Goal: Task Accomplishment & Management: Manage account settings

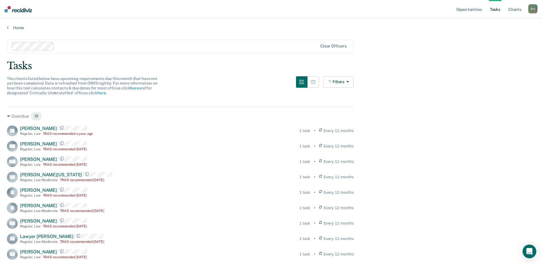
click at [319, 80] on button "button" at bounding box center [312, 81] width 11 height 11
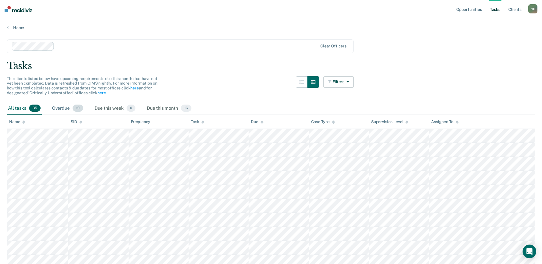
click at [63, 104] on div "Overdue 19" at bounding box center [67, 108] width 33 height 13
click at [17, 108] on div "All tasks 35" at bounding box center [24, 108] width 35 height 13
click at [19, 27] on link "Home" at bounding box center [271, 27] width 528 height 5
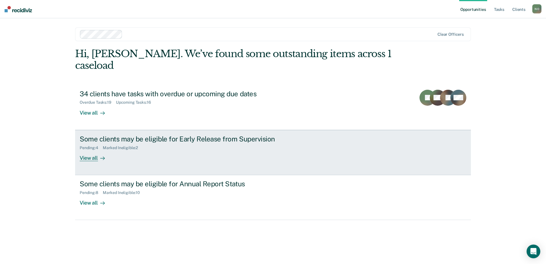
click at [139, 135] on div "Some clients may be eligible for Early Release from Supervision" at bounding box center [180, 139] width 200 height 8
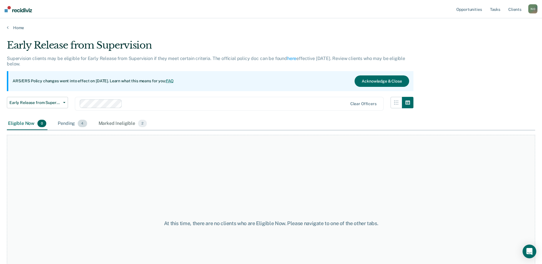
click at [60, 122] on div "Pending 4" at bounding box center [72, 123] width 31 height 13
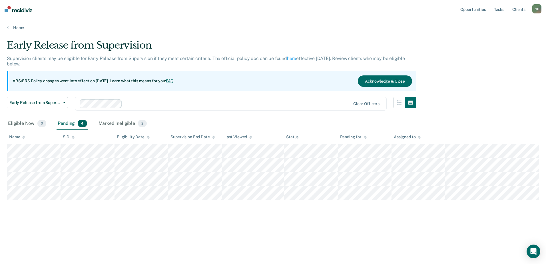
click at [14, 25] on div "Home" at bounding box center [273, 24] width 546 height 12
click at [21, 27] on link "Home" at bounding box center [273, 27] width 532 height 5
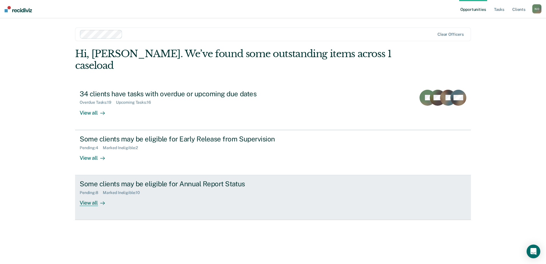
click at [105, 180] on div "Some clients may be eligible for Annual Report Status" at bounding box center [180, 184] width 200 height 8
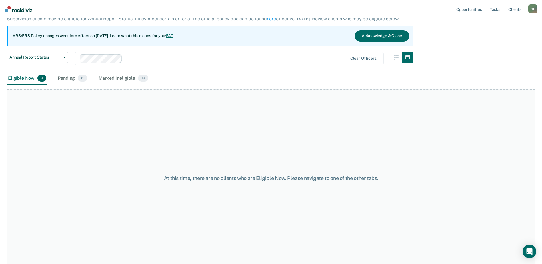
scroll to position [42, 0]
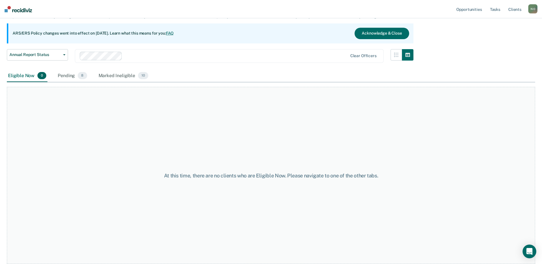
click at [71, 73] on div "Pending 8" at bounding box center [72, 76] width 31 height 13
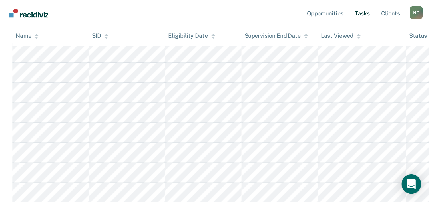
scroll to position [0, 0]
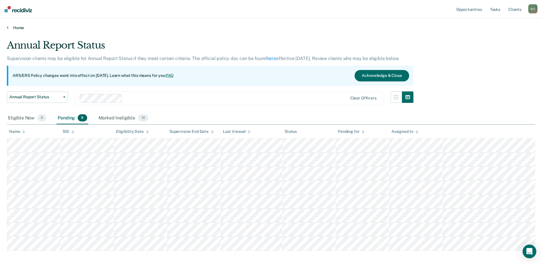
click at [9, 25] on link "Home" at bounding box center [271, 27] width 528 height 5
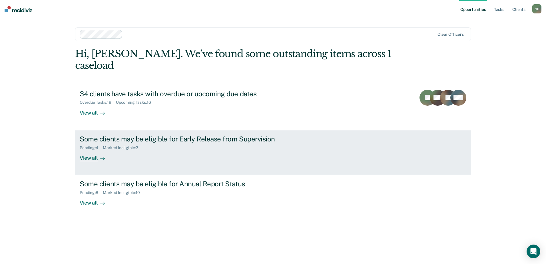
click at [127, 143] on div "Pending : 4 Marked Ineligible : 2" at bounding box center [180, 146] width 200 height 7
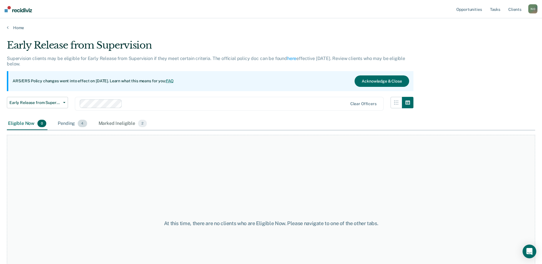
click at [69, 124] on div "Pending 4" at bounding box center [72, 123] width 31 height 13
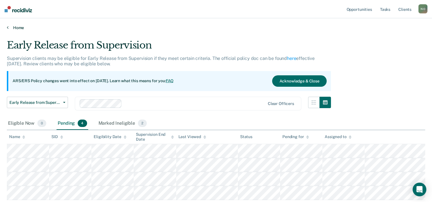
click at [13, 28] on link "Home" at bounding box center [216, 27] width 418 height 5
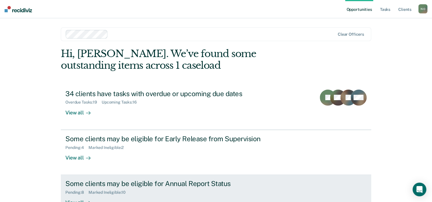
scroll to position [29, 0]
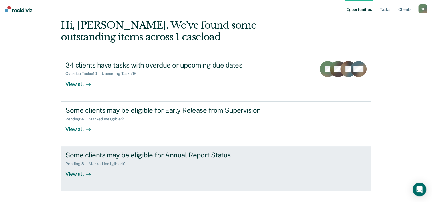
click at [79, 173] on div "View all" at bounding box center [81, 171] width 32 height 11
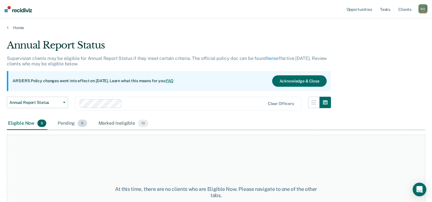
click at [74, 124] on div "Pending 8" at bounding box center [72, 123] width 31 height 13
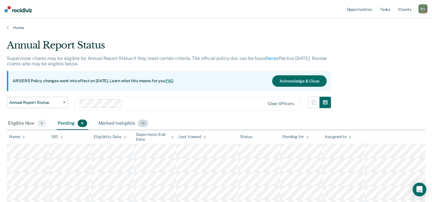
click at [107, 122] on div "Marked Ineligible 10" at bounding box center [123, 123] width 52 height 13
click at [14, 27] on link "Home" at bounding box center [216, 27] width 418 height 5
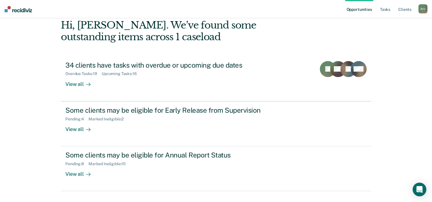
scroll to position [40, 0]
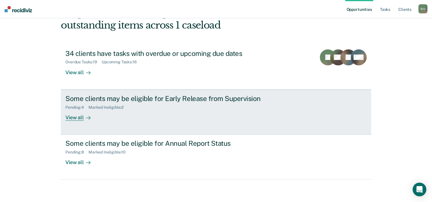
click at [77, 114] on div "View all" at bounding box center [81, 115] width 32 height 11
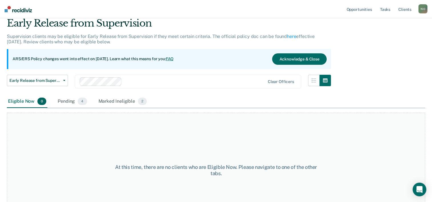
scroll to position [29, 0]
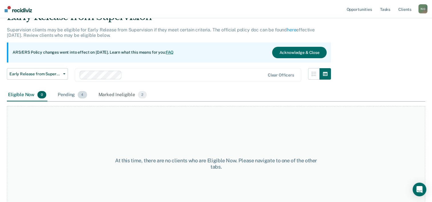
click at [71, 94] on div "Pending 4" at bounding box center [72, 95] width 31 height 13
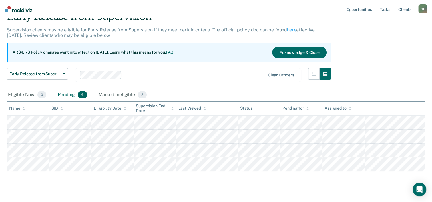
scroll to position [0, 0]
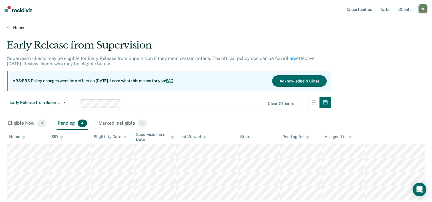
click at [17, 26] on link "Home" at bounding box center [216, 27] width 418 height 5
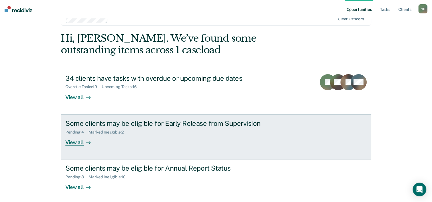
scroll to position [40, 0]
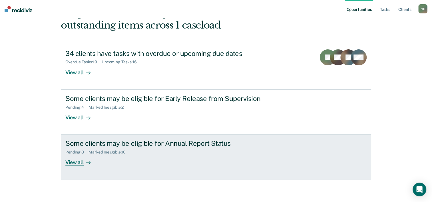
click at [67, 164] on div "View all" at bounding box center [81, 160] width 32 height 11
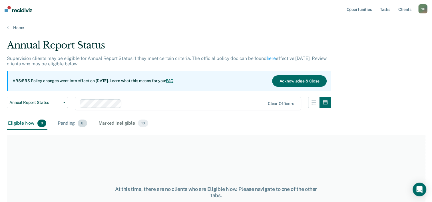
click at [58, 124] on div "Pending 8" at bounding box center [72, 123] width 31 height 13
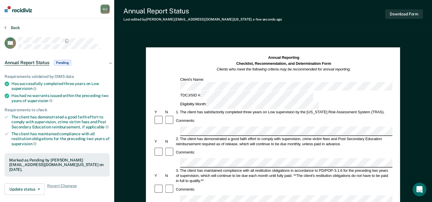
click at [13, 27] on button "Back" at bounding box center [12, 27] width 15 height 5
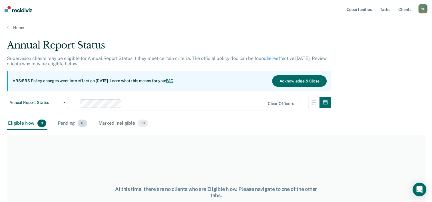
click at [69, 121] on div "Pending 8" at bounding box center [72, 123] width 31 height 13
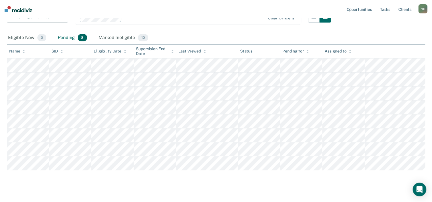
scroll to position [94, 0]
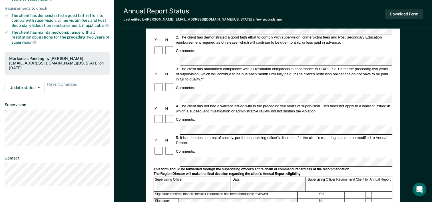
scroll to position [114, 0]
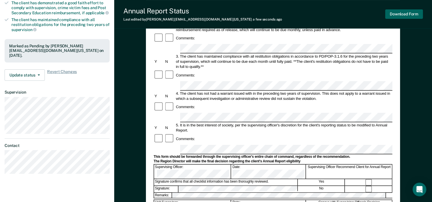
click at [399, 15] on button "Download Form" at bounding box center [404, 13] width 38 height 9
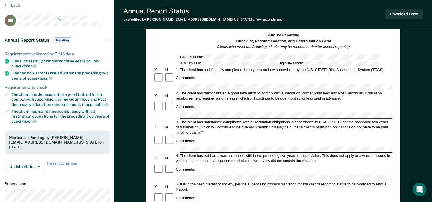
scroll to position [0, 0]
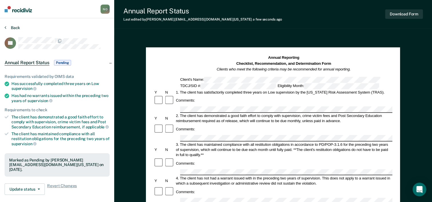
click at [18, 28] on button "Back" at bounding box center [12, 27] width 15 height 5
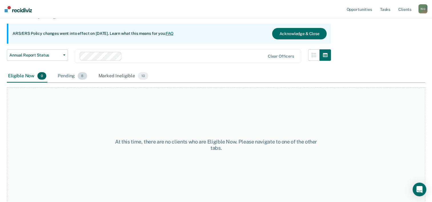
click at [69, 75] on div "Pending 8" at bounding box center [72, 76] width 31 height 13
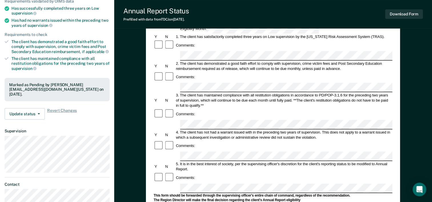
scroll to position [86, 0]
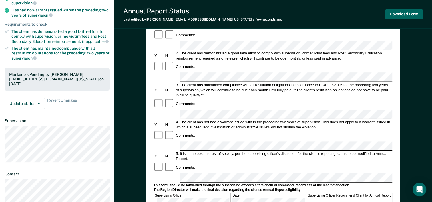
click at [409, 12] on button "Download Form" at bounding box center [404, 13] width 38 height 9
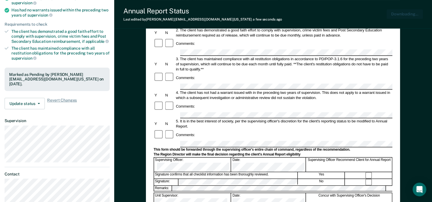
scroll to position [0, 0]
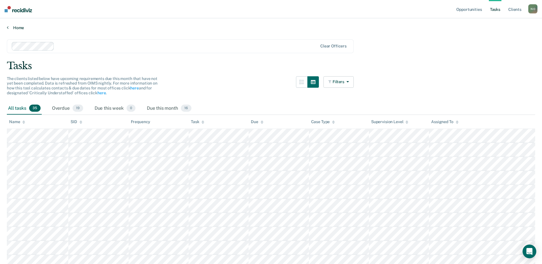
click at [19, 28] on link "Home" at bounding box center [271, 27] width 528 height 5
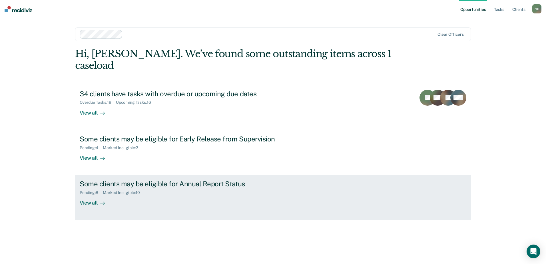
click at [92, 195] on div "View all" at bounding box center [96, 200] width 32 height 11
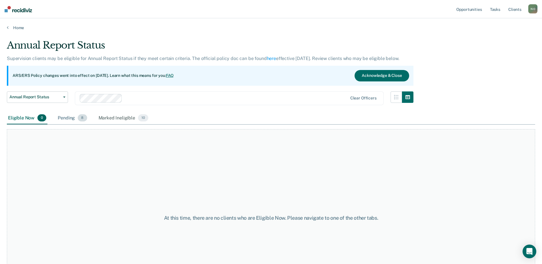
click at [70, 120] on div "Pending 8" at bounding box center [72, 118] width 31 height 13
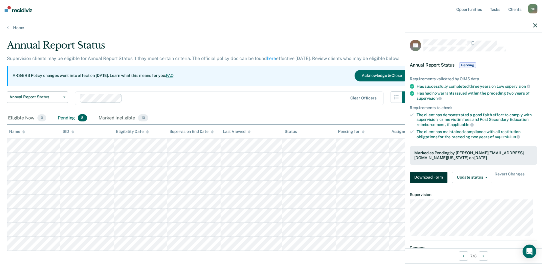
click at [434, 180] on button "Download Form" at bounding box center [428, 177] width 38 height 11
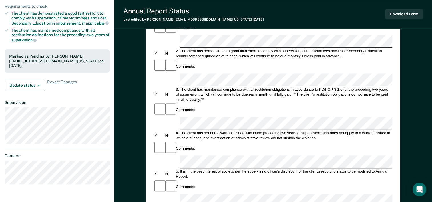
scroll to position [114, 0]
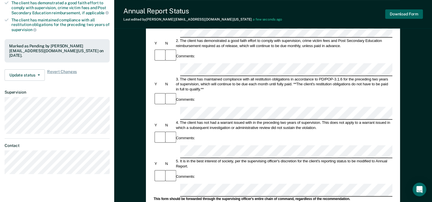
click at [412, 11] on button "Download Form" at bounding box center [404, 13] width 38 height 9
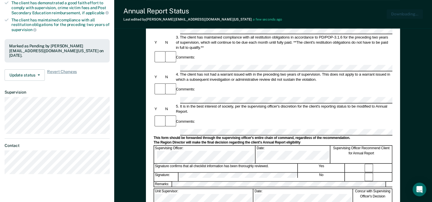
scroll to position [0, 0]
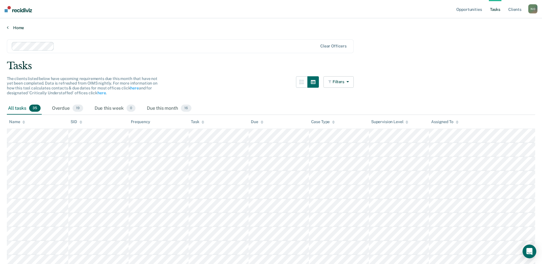
click at [18, 30] on link "Home" at bounding box center [271, 27] width 528 height 5
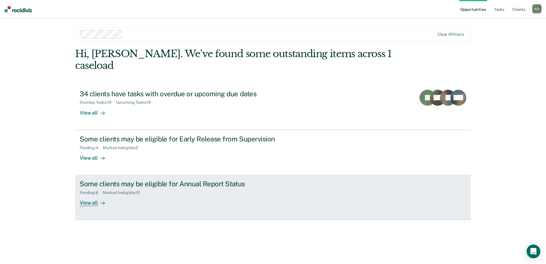
click at [166, 180] on div "Some clients may be eligible for Annual Report Status" at bounding box center [180, 184] width 200 height 8
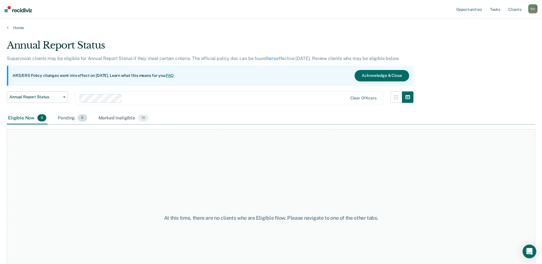
click at [72, 117] on div "Pending 8" at bounding box center [72, 118] width 31 height 13
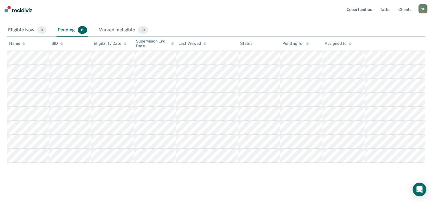
scroll to position [94, 0]
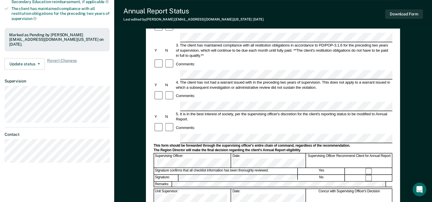
scroll to position [143, 0]
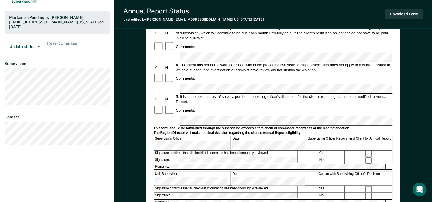
click at [398, 9] on div "Download Form" at bounding box center [404, 14] width 38 height 15
click at [398, 13] on button "Download Form" at bounding box center [404, 13] width 38 height 9
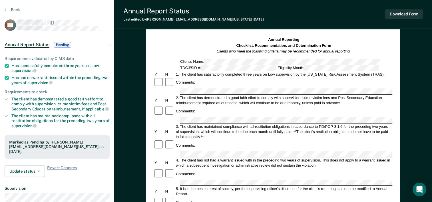
scroll to position [0, 0]
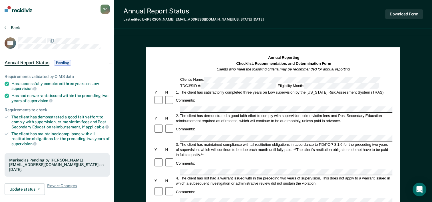
click at [18, 27] on button "Back" at bounding box center [12, 27] width 15 height 5
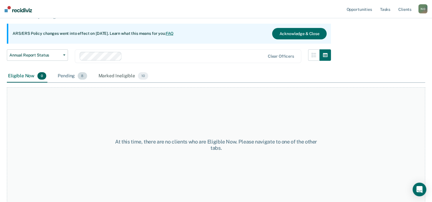
click at [70, 73] on div "Pending 8" at bounding box center [72, 76] width 31 height 13
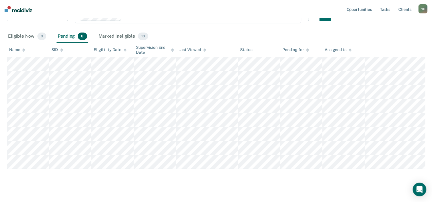
scroll to position [94, 0]
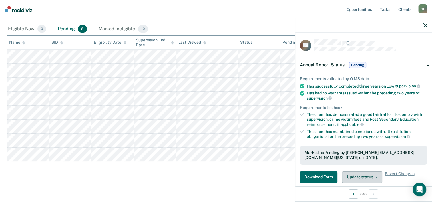
click at [368, 173] on button "Update status" at bounding box center [362, 177] width 40 height 11
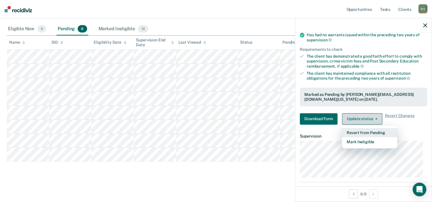
scroll to position [65, 0]
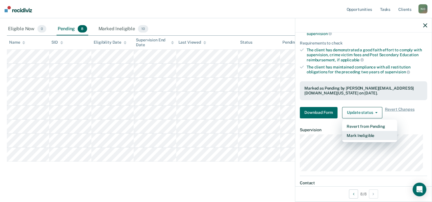
click at [371, 137] on button "Mark Ineligible" at bounding box center [369, 135] width 55 height 9
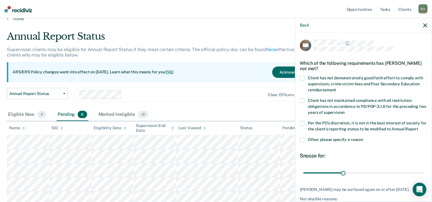
scroll to position [0, 0]
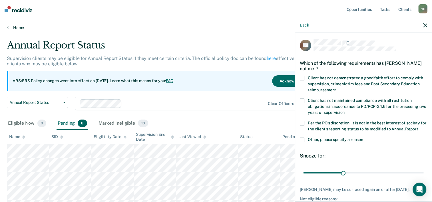
click at [20, 29] on link "Home" at bounding box center [216, 27] width 418 height 5
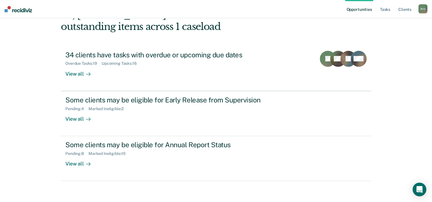
scroll to position [40, 0]
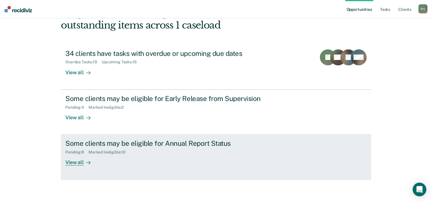
click at [77, 160] on div "View all" at bounding box center [81, 160] width 32 height 11
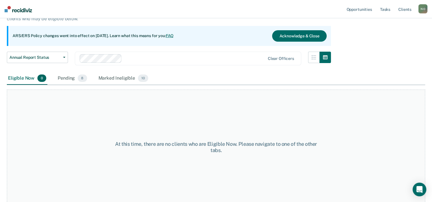
scroll to position [47, 0]
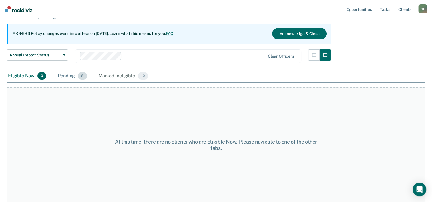
click at [70, 71] on div "Pending 8" at bounding box center [72, 76] width 31 height 13
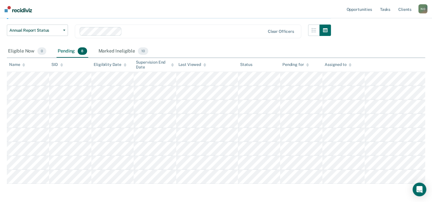
scroll to position [94, 0]
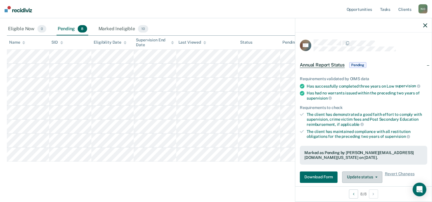
click at [378, 176] on button "Update status" at bounding box center [362, 177] width 40 height 11
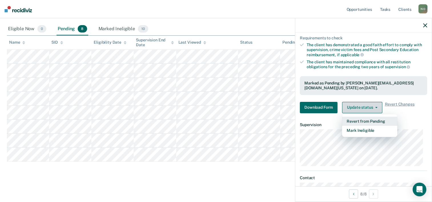
scroll to position [99, 0]
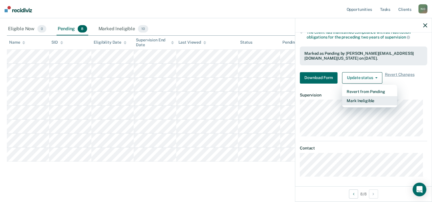
click at [361, 97] on button "Mark Ineligible" at bounding box center [369, 100] width 55 height 9
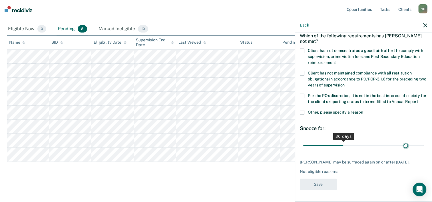
click at [402, 148] on input "range" at bounding box center [363, 146] width 120 height 10
click at [340, 142] on input "range" at bounding box center [363, 146] width 120 height 10
type input "31"
click at [343, 146] on input "range" at bounding box center [363, 146] width 120 height 10
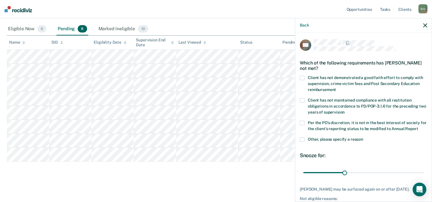
scroll to position [0, 0]
click at [304, 77] on span at bounding box center [302, 78] width 5 height 5
click at [336, 88] on input "Client has not demonstrated a good faith effort to comply with supervision, cri…" at bounding box center [336, 88] width 0 height 0
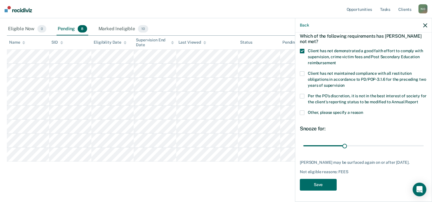
scroll to position [33, 0]
click at [328, 186] on button "Save" at bounding box center [318, 185] width 37 height 12
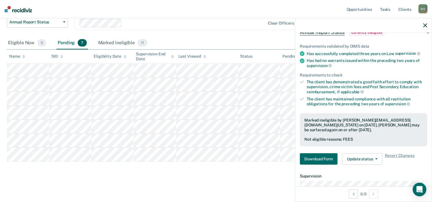
click at [424, 27] on icon "button" at bounding box center [425, 25] width 4 height 4
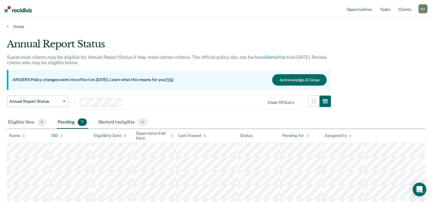
scroll to position [0, 0]
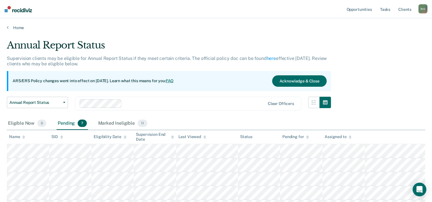
click at [370, 67] on div "Annual Report Status Supervision clients may be eligible for Annual Report Stat…" at bounding box center [216, 139] width 418 height 201
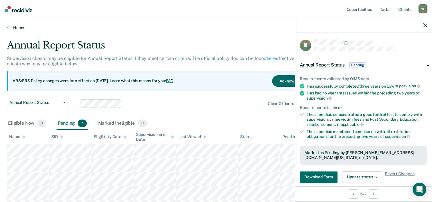
click at [11, 29] on link "Home" at bounding box center [216, 27] width 418 height 5
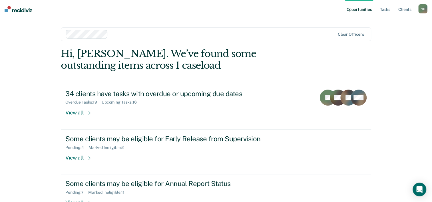
click at [423, 7] on div "N O" at bounding box center [422, 8] width 9 height 9
click at [392, 38] on link "Log Out" at bounding box center [400, 37] width 46 height 5
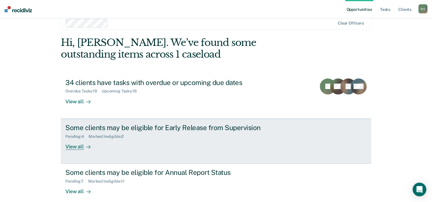
scroll to position [17, 0]
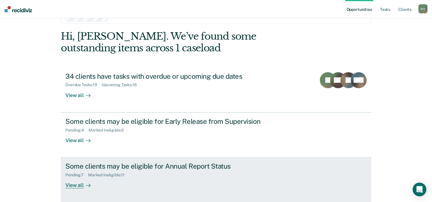
click at [211, 166] on div "Some clients may be eligible for Annual Report Status" at bounding box center [165, 166] width 200 height 8
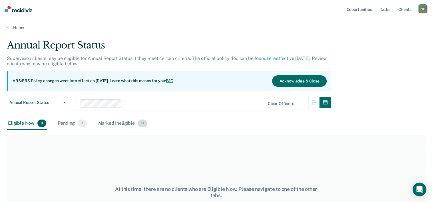
click at [127, 121] on div "Marked Ineligible 11" at bounding box center [122, 123] width 51 height 13
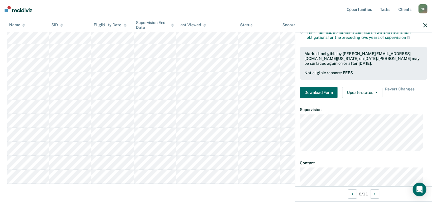
scroll to position [114, 0]
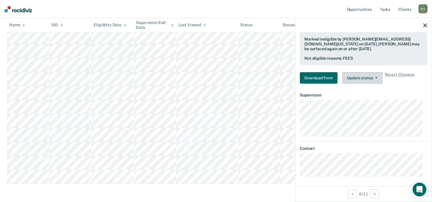
click at [375, 77] on icon "button" at bounding box center [376, 77] width 2 height 1
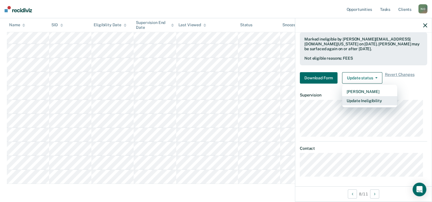
click at [359, 98] on button "Update Ineligibility" at bounding box center [369, 100] width 55 height 9
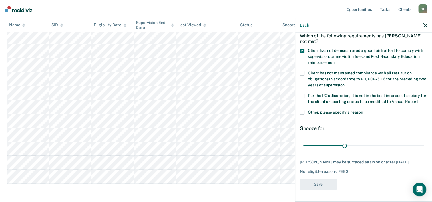
scroll to position [33, 0]
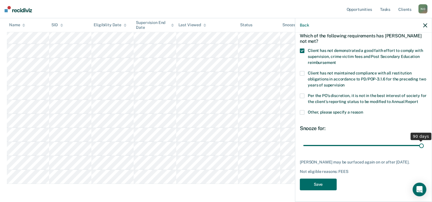
drag, startPoint x: 341, startPoint y: 144, endPoint x: 438, endPoint y: 146, distance: 97.1
type input "90"
click at [424, 146] on input "range" at bounding box center [363, 146] width 120 height 10
click at [318, 185] on button "Save" at bounding box center [318, 185] width 37 height 12
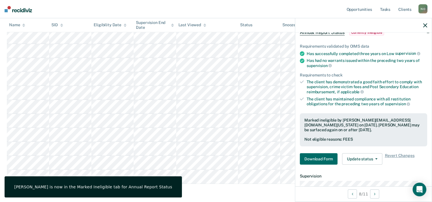
click at [252, 188] on div "Annual Report Status Supervision clients may be eligible for Annual Report Stat…" at bounding box center [216, 62] width 418 height 275
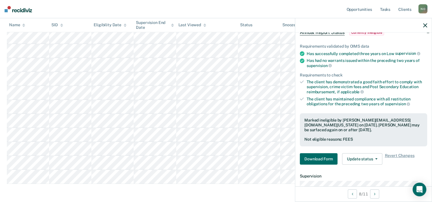
click at [426, 25] on icon "button" at bounding box center [425, 25] width 4 height 4
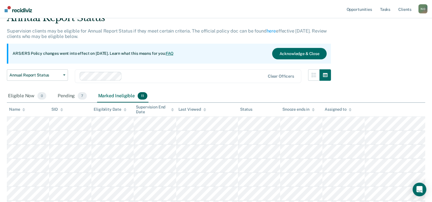
scroll to position [22, 0]
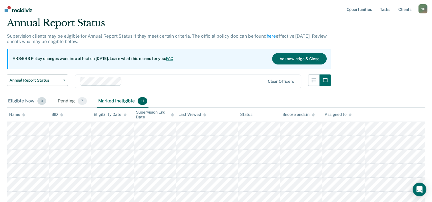
click at [28, 101] on div "Eligible Now 0" at bounding box center [27, 101] width 41 height 13
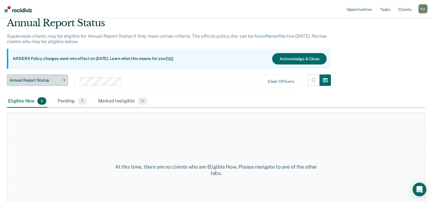
click at [39, 80] on span "Annual Report Status" at bounding box center [34, 80] width 51 height 5
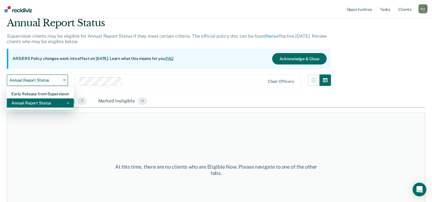
click at [43, 103] on div "Annual Report Status" at bounding box center [40, 102] width 58 height 9
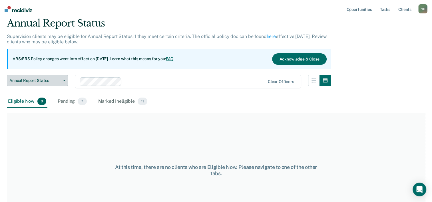
scroll to position [47, 0]
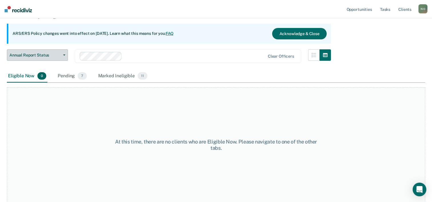
click at [41, 53] on span "Annual Report Status" at bounding box center [34, 55] width 51 height 5
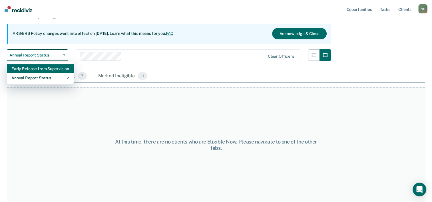
click at [40, 71] on div "Early Release from Supervision" at bounding box center [40, 68] width 58 height 9
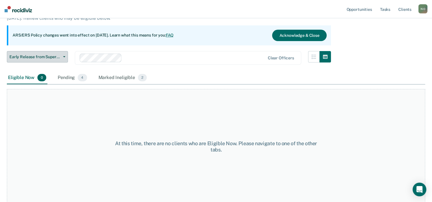
scroll to position [47, 0]
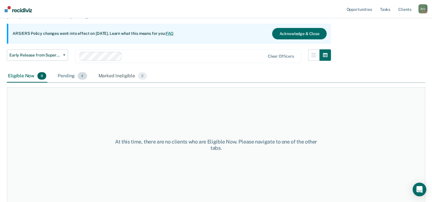
click at [64, 73] on div "Pending 4" at bounding box center [72, 76] width 31 height 13
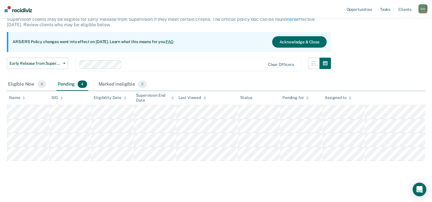
scroll to position [39, 0]
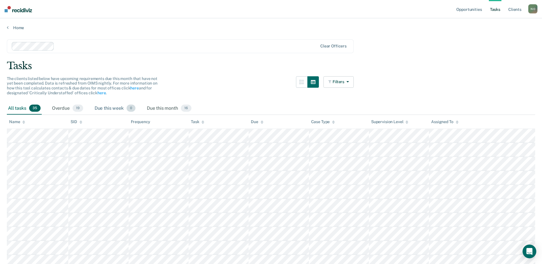
click at [102, 110] on div "Due this week 0" at bounding box center [114, 108] width 43 height 13
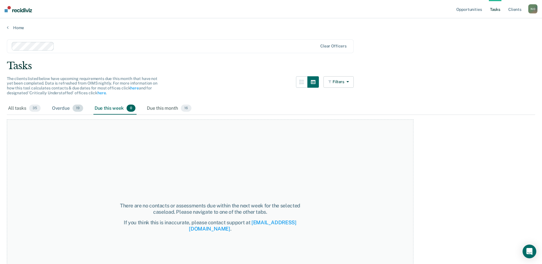
click at [64, 104] on div "Overdue 19" at bounding box center [67, 108] width 33 height 13
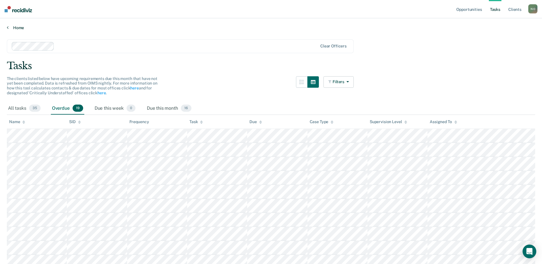
click at [18, 27] on link "Home" at bounding box center [271, 27] width 528 height 5
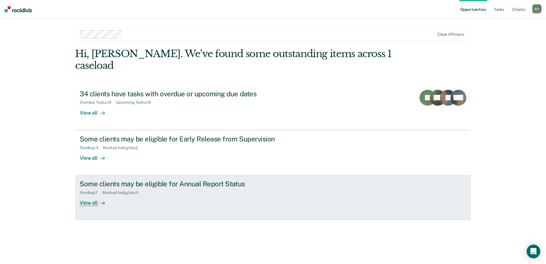
click at [137, 180] on div "Some clients may be eligible for Annual Report Status" at bounding box center [180, 184] width 200 height 8
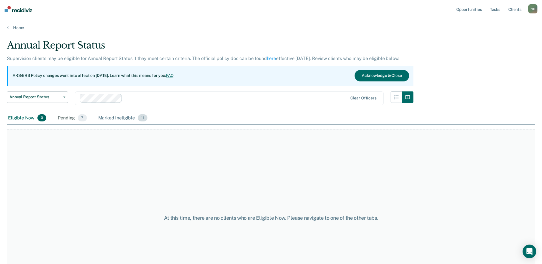
click at [118, 119] on div "Marked Ineligible 11" at bounding box center [122, 118] width 51 height 13
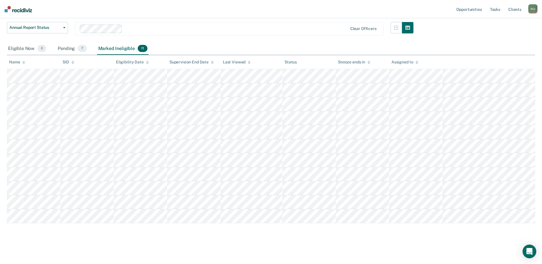
scroll to position [70, 0]
click at [65, 53] on div "Pending 7" at bounding box center [72, 48] width 31 height 13
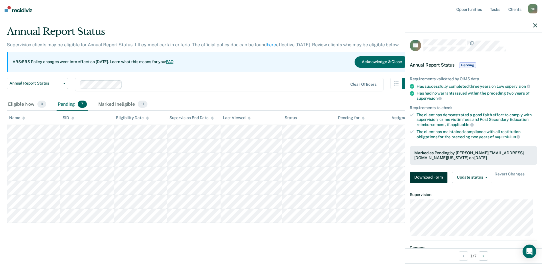
click at [435, 176] on button "Download Form" at bounding box center [428, 177] width 38 height 11
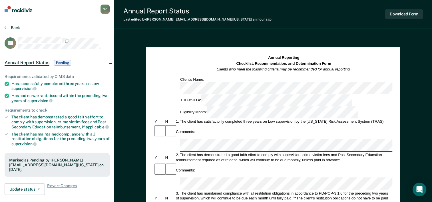
click at [19, 29] on button "Back" at bounding box center [12, 27] width 15 height 5
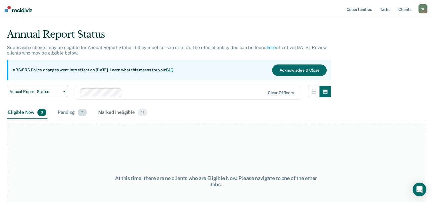
click at [67, 112] on div "Pending 7" at bounding box center [72, 112] width 31 height 13
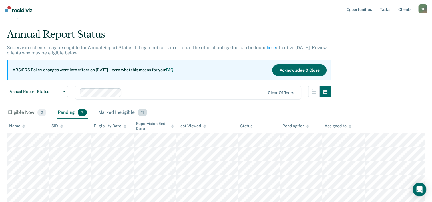
click at [127, 114] on div "Marked Ineligible 11" at bounding box center [122, 112] width 51 height 13
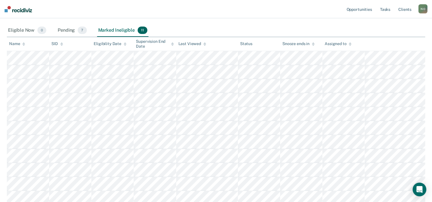
scroll to position [96, 0]
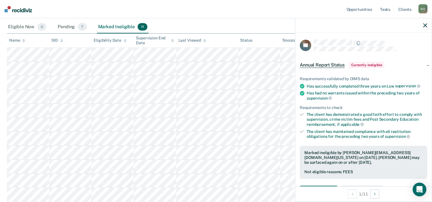
click at [61, 29] on div "Pending 7" at bounding box center [72, 27] width 31 height 13
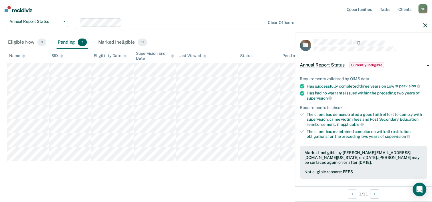
scroll to position [81, 0]
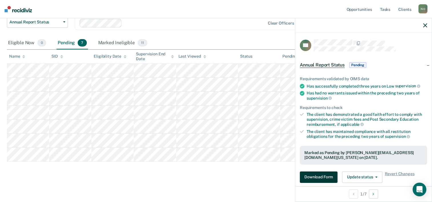
click at [324, 179] on button "Download Form" at bounding box center [319, 177] width 38 height 11
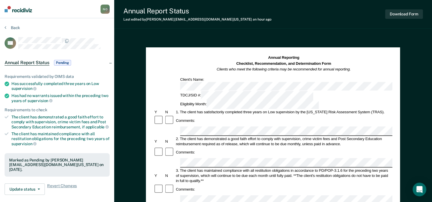
click at [11, 24] on section "Back TV Annual Report Status Pending Requirements validated by OIMS data Has su…" at bounding box center [57, 158] width 114 height 281
click at [14, 27] on button "Back" at bounding box center [12, 27] width 15 height 5
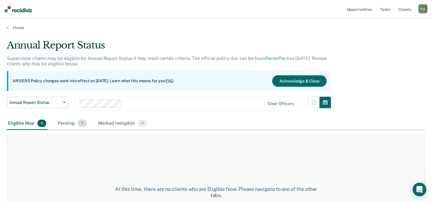
click at [69, 119] on div "Pending 7" at bounding box center [72, 123] width 31 height 13
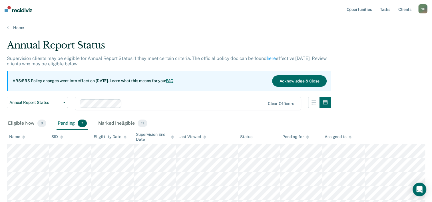
scroll to position [29, 0]
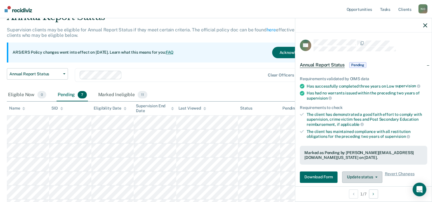
click at [363, 174] on button "Update status" at bounding box center [362, 177] width 40 height 11
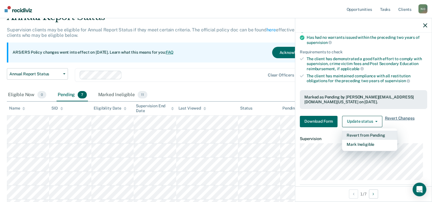
scroll to position [65, 0]
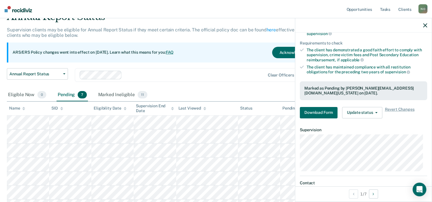
click at [426, 27] on div at bounding box center [363, 25] width 136 height 14
click at [425, 24] on icon "button" at bounding box center [425, 25] width 4 height 4
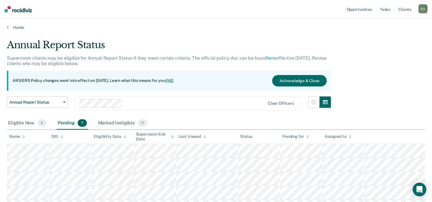
scroll to position [0, 0]
click at [9, 25] on link "Home" at bounding box center [216, 27] width 418 height 5
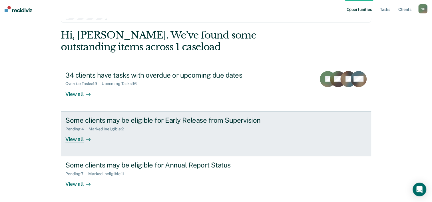
scroll to position [40, 0]
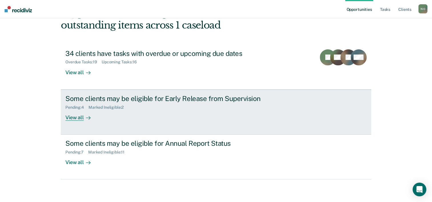
click at [78, 119] on div "View all" at bounding box center [81, 115] width 32 height 11
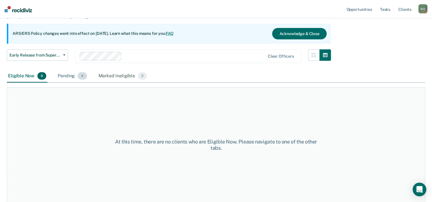
click at [67, 77] on div "Pending 4" at bounding box center [72, 76] width 31 height 13
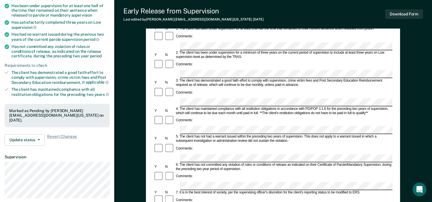
scroll to position [49, 0]
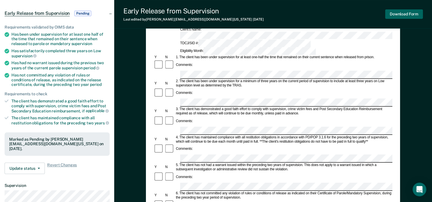
click at [408, 17] on button "Download Form" at bounding box center [404, 13] width 38 height 9
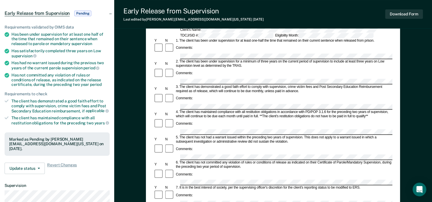
scroll to position [50, 0]
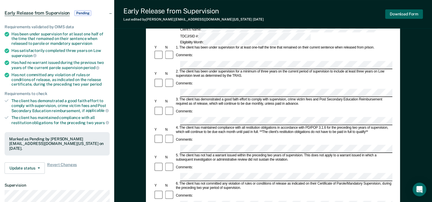
click at [399, 15] on button "Download Form" at bounding box center [404, 13] width 38 height 9
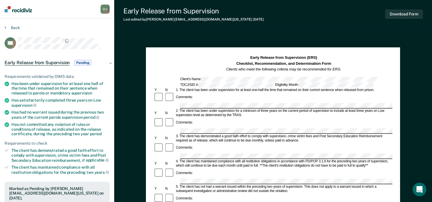
scroll to position [0, 0]
click at [10, 27] on button "Back" at bounding box center [12, 27] width 15 height 5
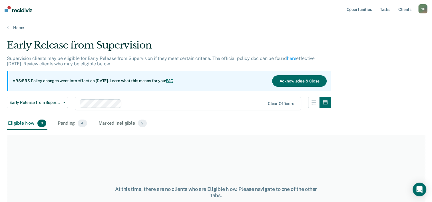
scroll to position [39, 0]
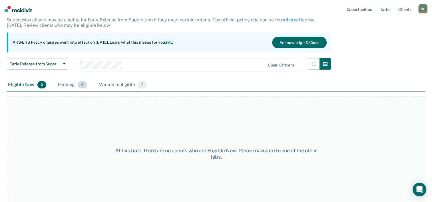
click at [74, 84] on div "Pending 4" at bounding box center [72, 85] width 31 height 13
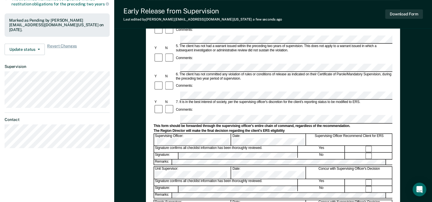
scroll to position [171, 0]
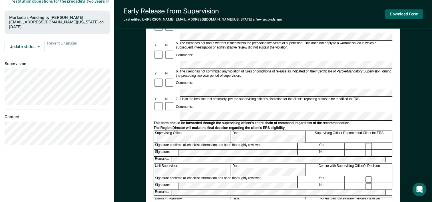
click at [404, 9] on button "Download Form" at bounding box center [404, 13] width 38 height 9
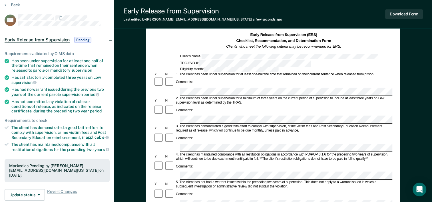
scroll to position [0, 0]
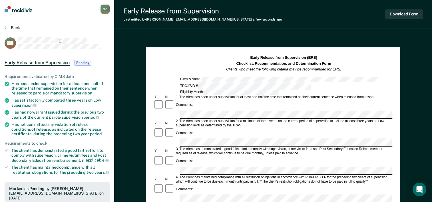
click at [14, 29] on button "Back" at bounding box center [12, 27] width 15 height 5
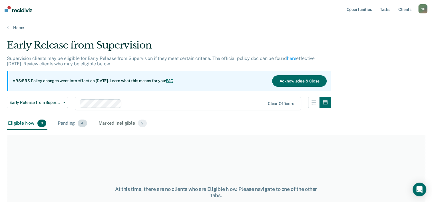
click at [79, 124] on span "4" at bounding box center [82, 123] width 9 height 7
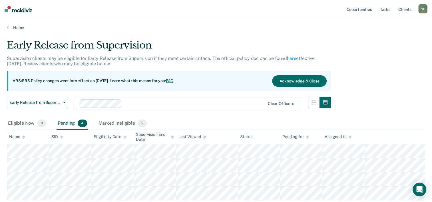
scroll to position [29, 0]
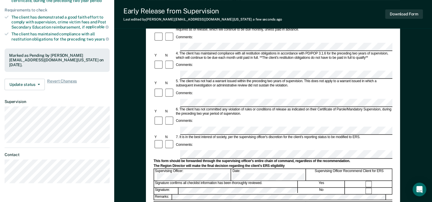
scroll to position [143, 0]
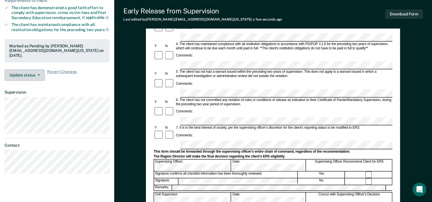
click at [37, 75] on span "button" at bounding box center [37, 75] width 5 height 1
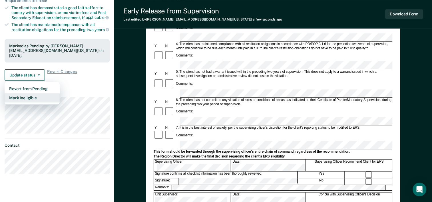
click at [27, 94] on button "Mark Ineligible" at bounding box center [32, 97] width 55 height 9
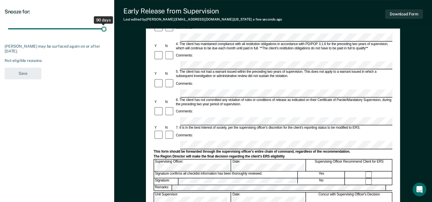
drag, startPoint x: 42, startPoint y: 27, endPoint x: 118, endPoint y: 27, distance: 75.7
type input "90"
click at [106, 27] on input "range" at bounding box center [57, 29] width 98 height 10
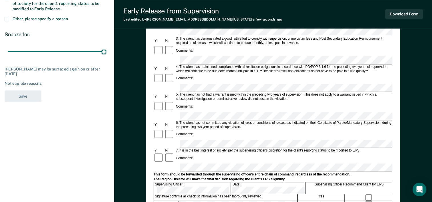
scroll to position [86, 0]
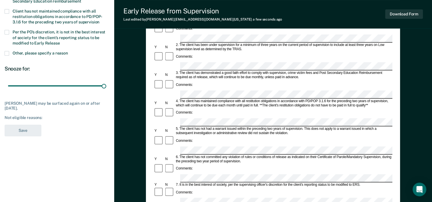
click at [49, 111] on div "Steven Ritter may be surfaced again on or after December 7, 2025. Not eligible …" at bounding box center [57, 110] width 105 height 19
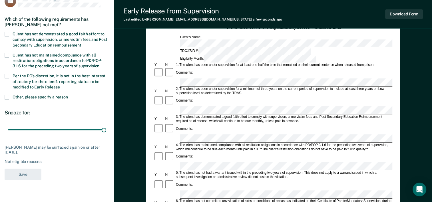
scroll to position [29, 0]
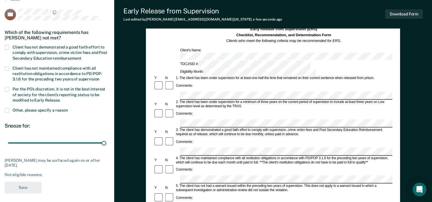
click at [6, 108] on span at bounding box center [7, 110] width 5 height 5
click at [68, 108] on input "Other, please specify a reason" at bounding box center [68, 108] width 0 height 0
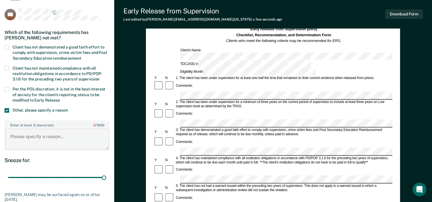
click at [29, 140] on textarea "Enter at least 3 characters 0 / 1600" at bounding box center [57, 139] width 104 height 21
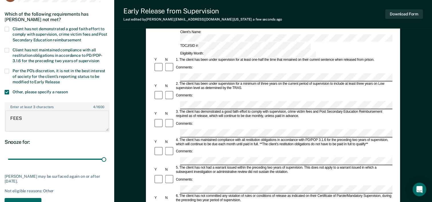
scroll to position [57, 0]
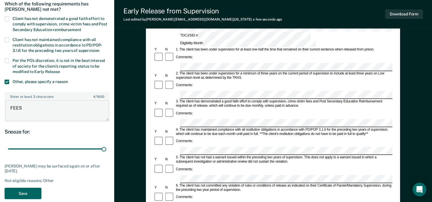
type textarea "FEES"
click at [25, 191] on button "Save" at bounding box center [23, 194] width 37 height 12
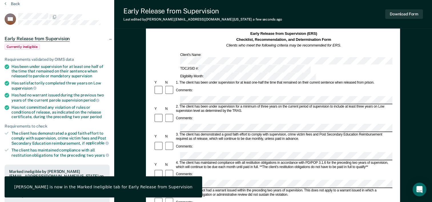
scroll to position [0, 0]
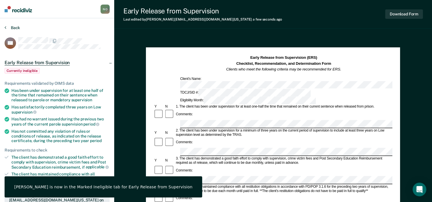
click at [8, 27] on button "Back" at bounding box center [12, 27] width 15 height 5
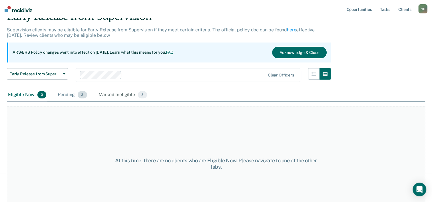
click at [77, 92] on div "Pending 3" at bounding box center [72, 95] width 31 height 13
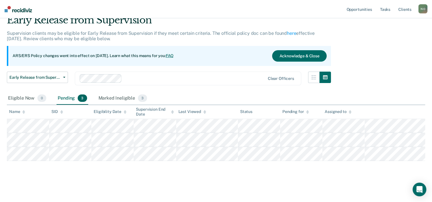
scroll to position [25, 0]
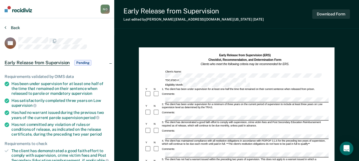
click at [15, 26] on button "Back" at bounding box center [12, 27] width 15 height 5
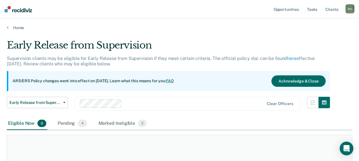
scroll to position [29, 0]
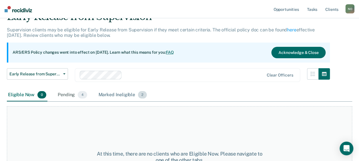
click at [123, 95] on div "Marked Ineligible 2" at bounding box center [122, 95] width 51 height 13
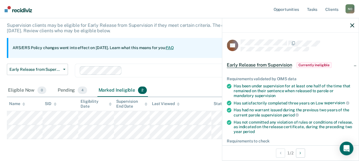
scroll to position [52, 0]
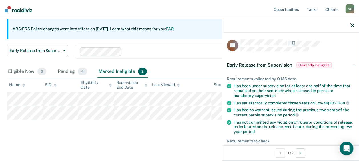
click at [167, 149] on main "Early Release from Supervision Supervision clients may be eligible for Early Re…" at bounding box center [179, 68] width 359 height 181
click at [351, 25] on icon "button" at bounding box center [352, 25] width 4 height 4
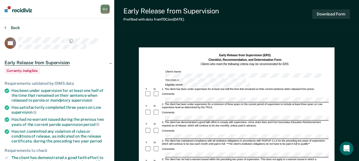
click at [15, 28] on button "Back" at bounding box center [12, 27] width 15 height 5
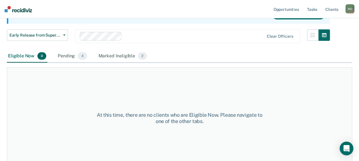
scroll to position [75, 0]
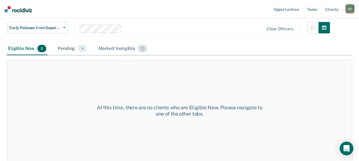
click at [107, 46] on div "Marked Ineligible 2" at bounding box center [122, 49] width 51 height 13
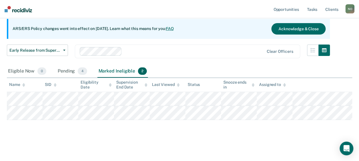
scroll to position [52, 0]
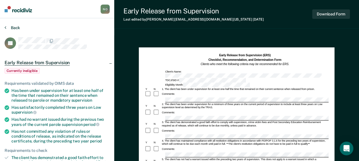
click at [7, 29] on button "Back" at bounding box center [12, 27] width 15 height 5
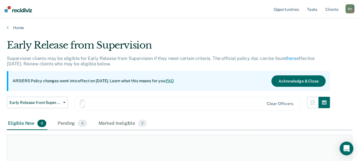
scroll to position [52, 0]
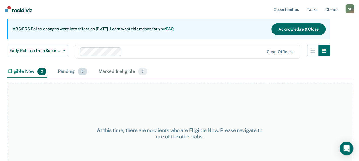
click at [64, 69] on div "Pending 3" at bounding box center [72, 71] width 31 height 13
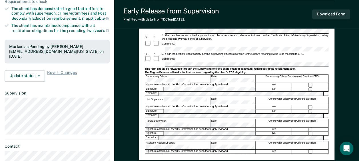
scroll to position [143, 0]
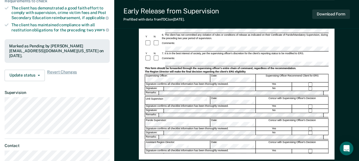
click at [224, 71] on div "The Region Director will make the final decision regarding the client's ERS eli…" at bounding box center [236, 72] width 184 height 3
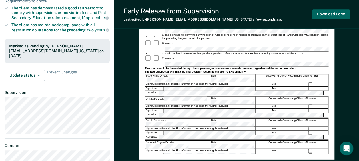
click at [341, 16] on button "Download Form" at bounding box center [331, 13] width 38 height 9
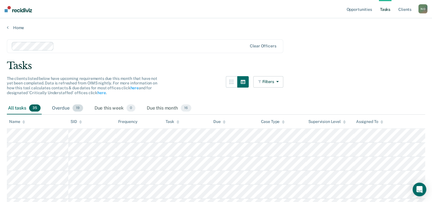
click at [70, 107] on div "Overdue 19" at bounding box center [67, 108] width 33 height 13
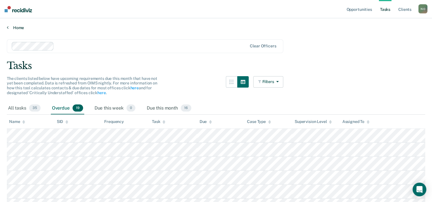
click at [12, 25] on link "Home" at bounding box center [216, 27] width 418 height 5
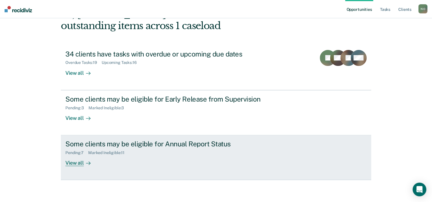
scroll to position [40, 0]
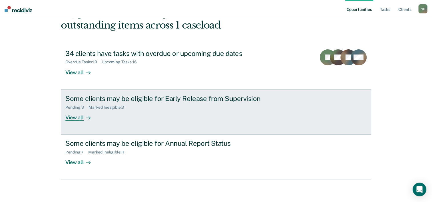
click at [97, 99] on div "Some clients may be eligible for Early Release from Supervision" at bounding box center [165, 98] width 200 height 8
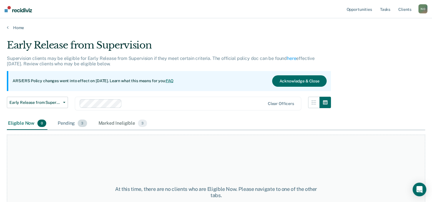
click at [57, 122] on div "Pending 3" at bounding box center [72, 123] width 31 height 13
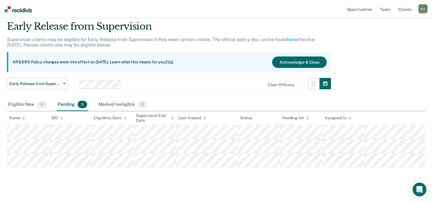
scroll to position [25, 0]
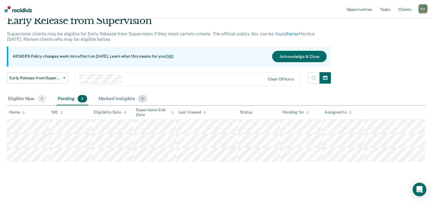
click at [124, 98] on div "Marked Ineligible 3" at bounding box center [122, 99] width 51 height 13
click at [73, 98] on div "Pending 3" at bounding box center [72, 99] width 31 height 13
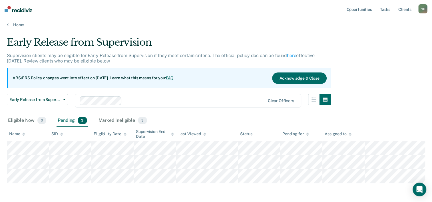
scroll to position [0, 0]
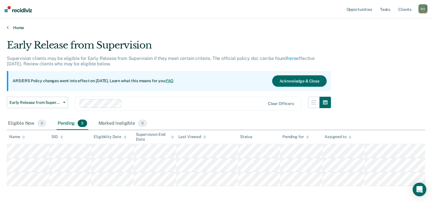
click at [10, 25] on link "Home" at bounding box center [216, 27] width 418 height 5
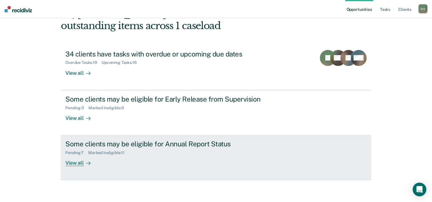
scroll to position [40, 0]
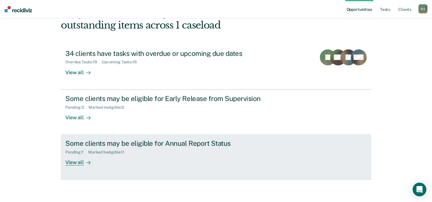
click at [100, 140] on div "Some clients may be eligible for Annual Report Status" at bounding box center [165, 143] width 200 height 8
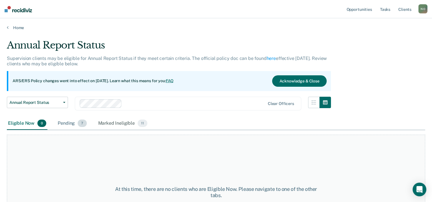
click at [70, 121] on div "Pending 7" at bounding box center [72, 123] width 31 height 13
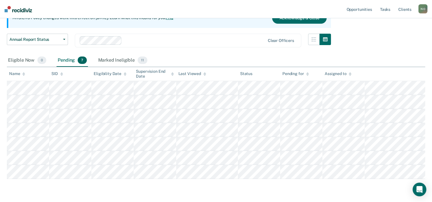
scroll to position [81, 0]
